Goal: Find specific page/section

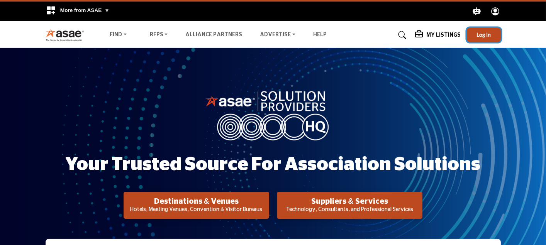
click at [477, 36] on span "Log In" at bounding box center [483, 34] width 14 height 7
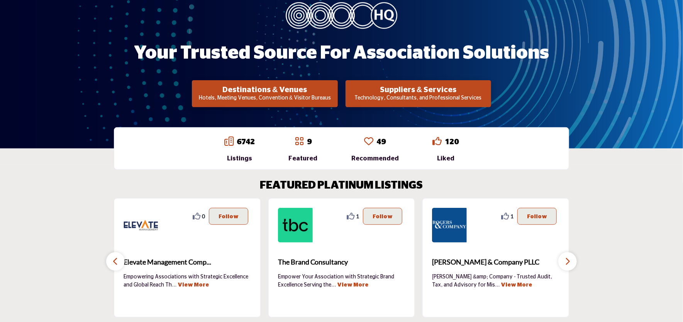
scroll to position [116, 0]
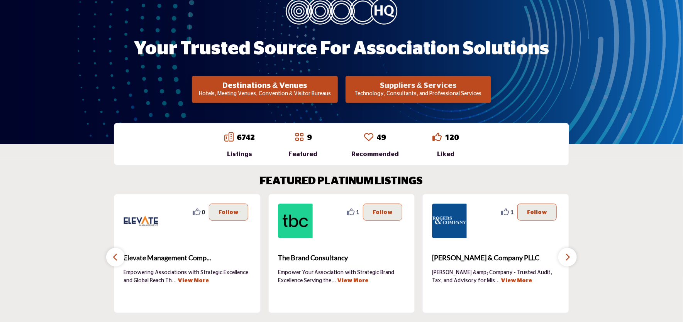
click at [335, 88] on h2 "Suppliers & Services" at bounding box center [264, 85] width 141 height 9
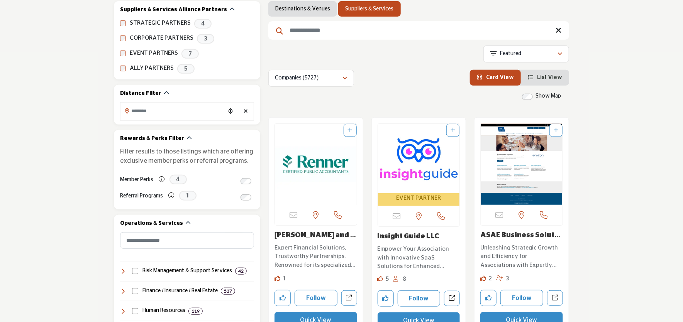
scroll to position [77, 0]
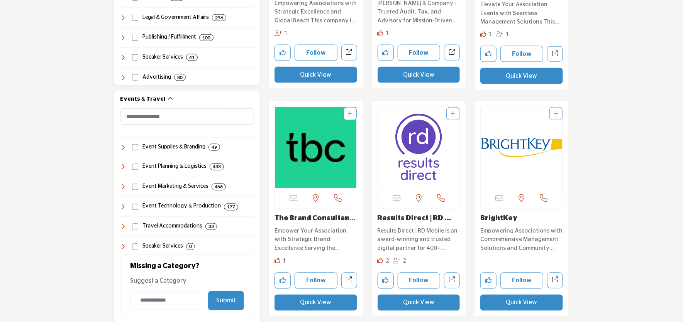
scroll to position [810, 0]
